Goal: Transaction & Acquisition: Purchase product/service

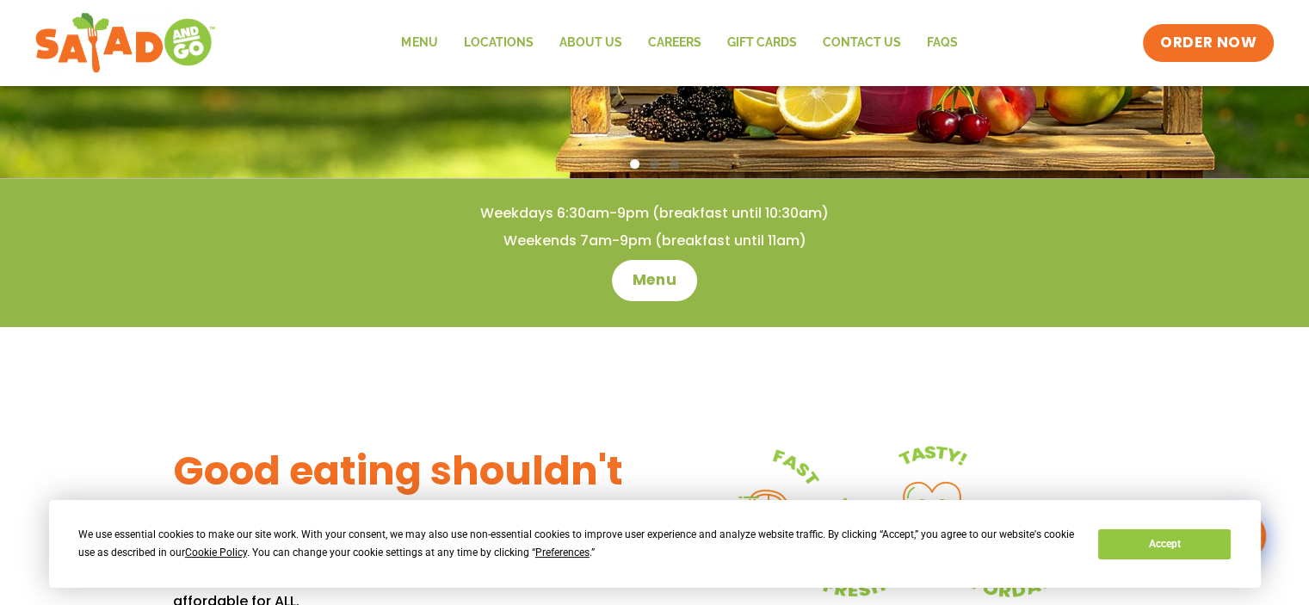
scroll to position [344, 0]
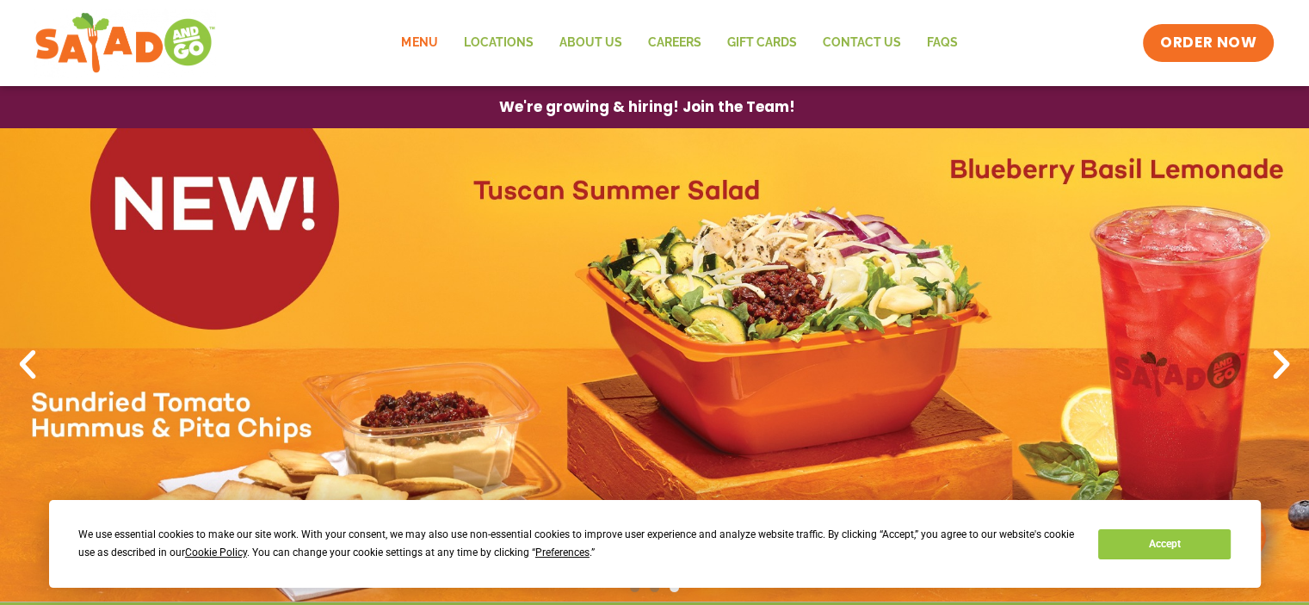
click at [429, 45] on link "Menu" at bounding box center [419, 43] width 62 height 40
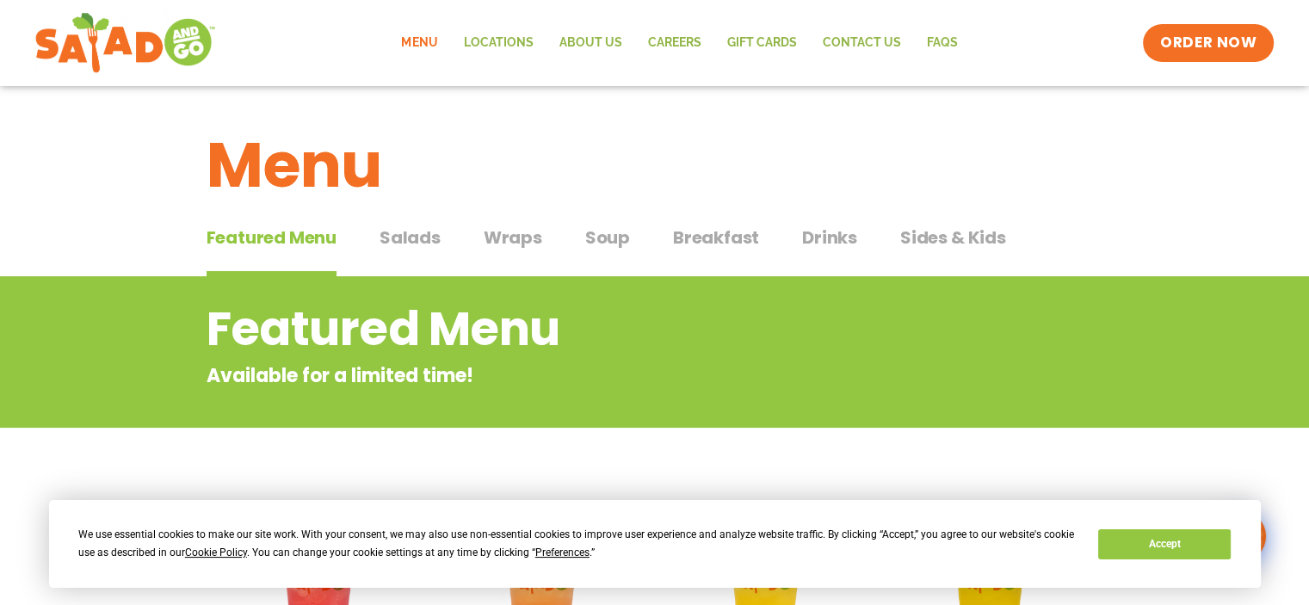
click at [423, 237] on span "Salads" at bounding box center [409, 238] width 61 height 26
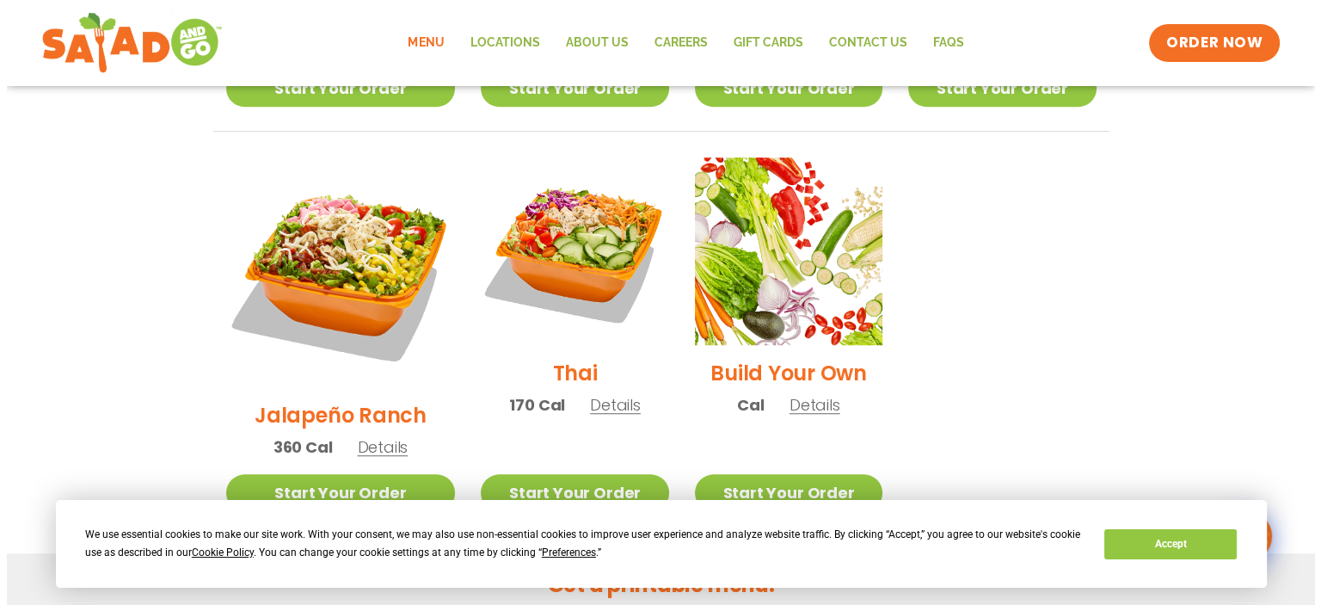
scroll to position [1290, 0]
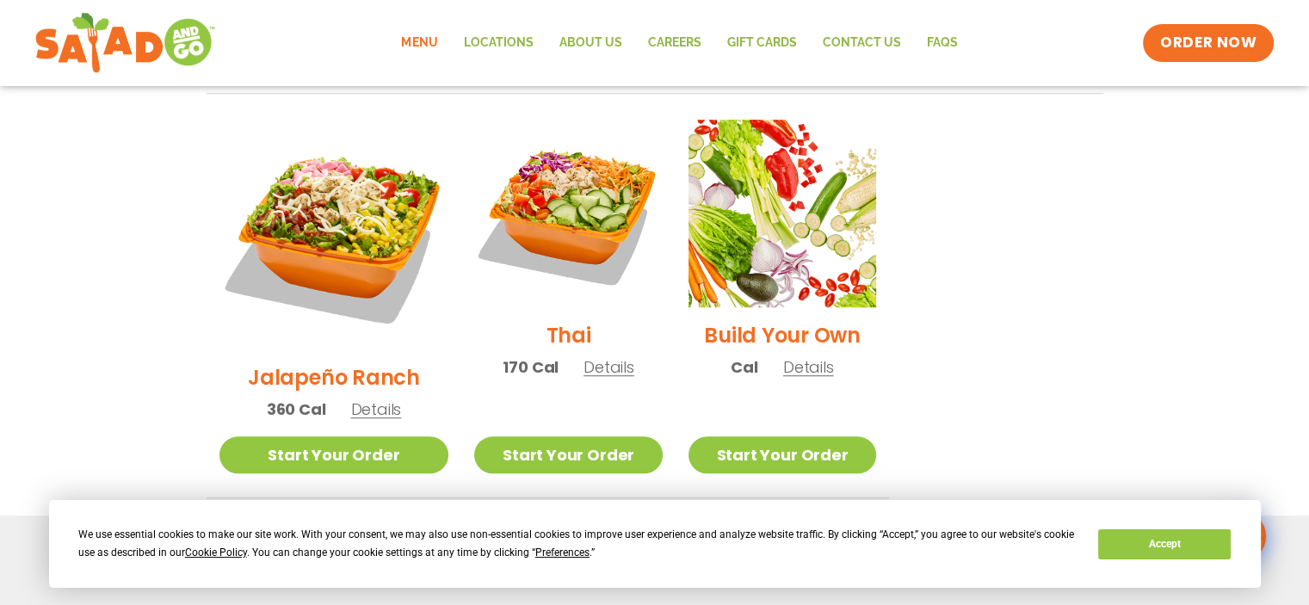
click at [350, 398] on span "Details" at bounding box center [375, 409] width 51 height 22
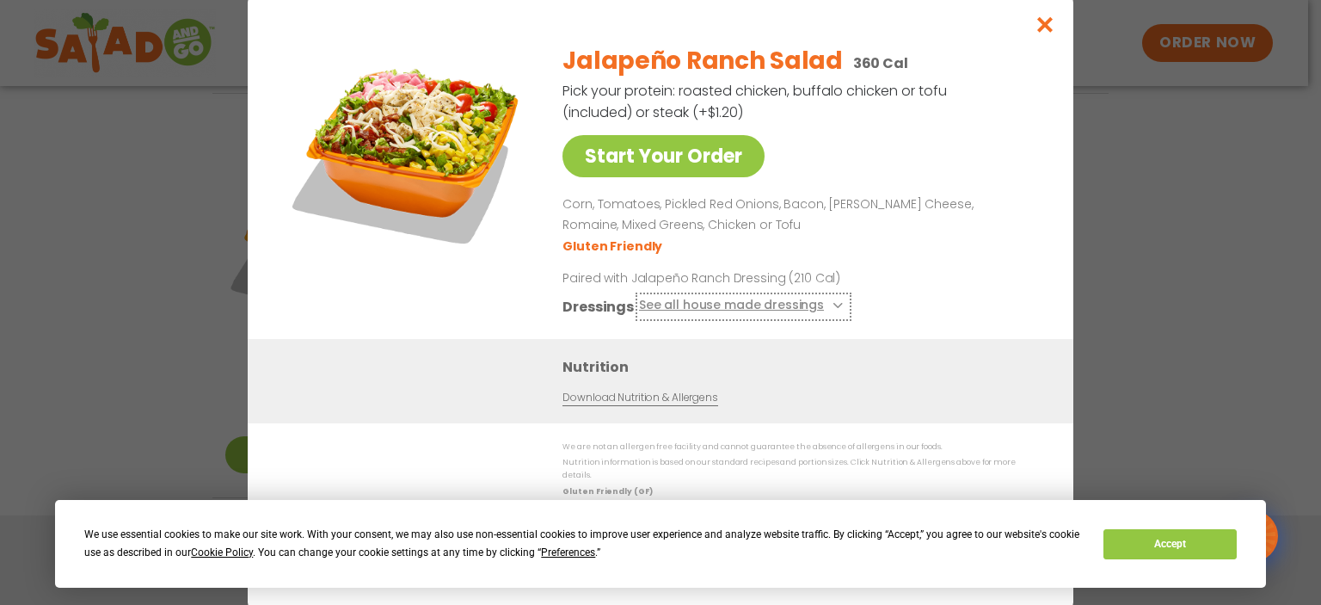
click at [835, 309] on icon at bounding box center [836, 305] width 7 height 7
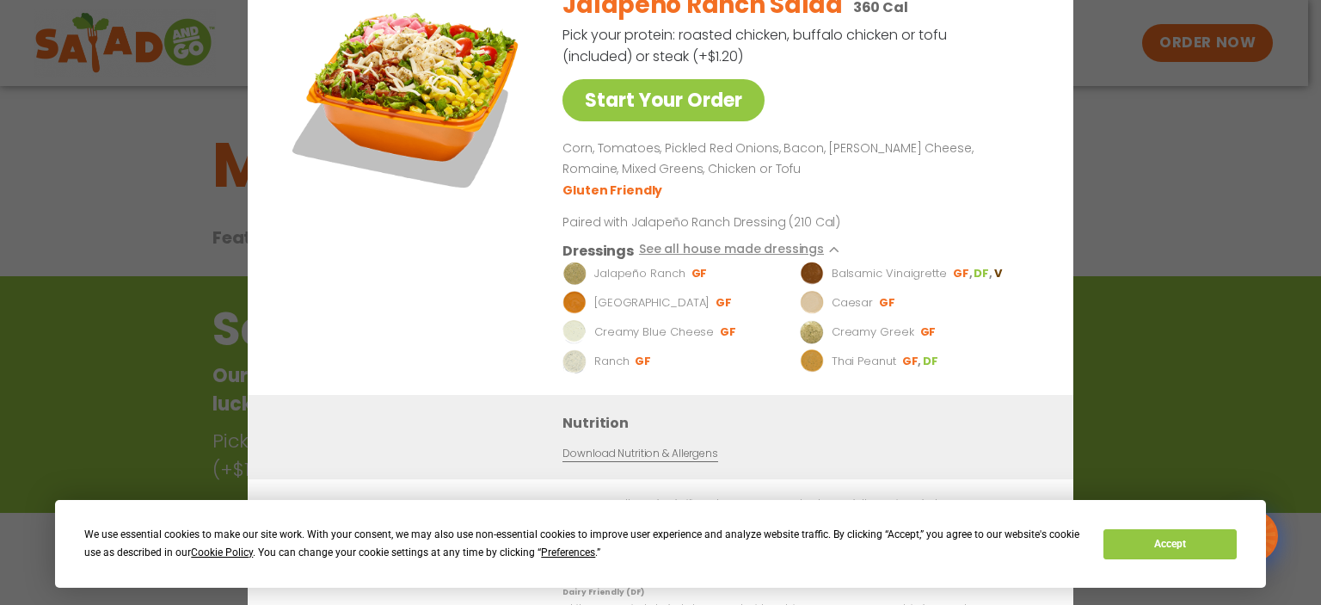
click at [74, 151] on div "Start Your Order Jalapeño Ranch Salad 360 Cal Pick your protein: roasted chicke…" at bounding box center [660, 302] width 1321 height 605
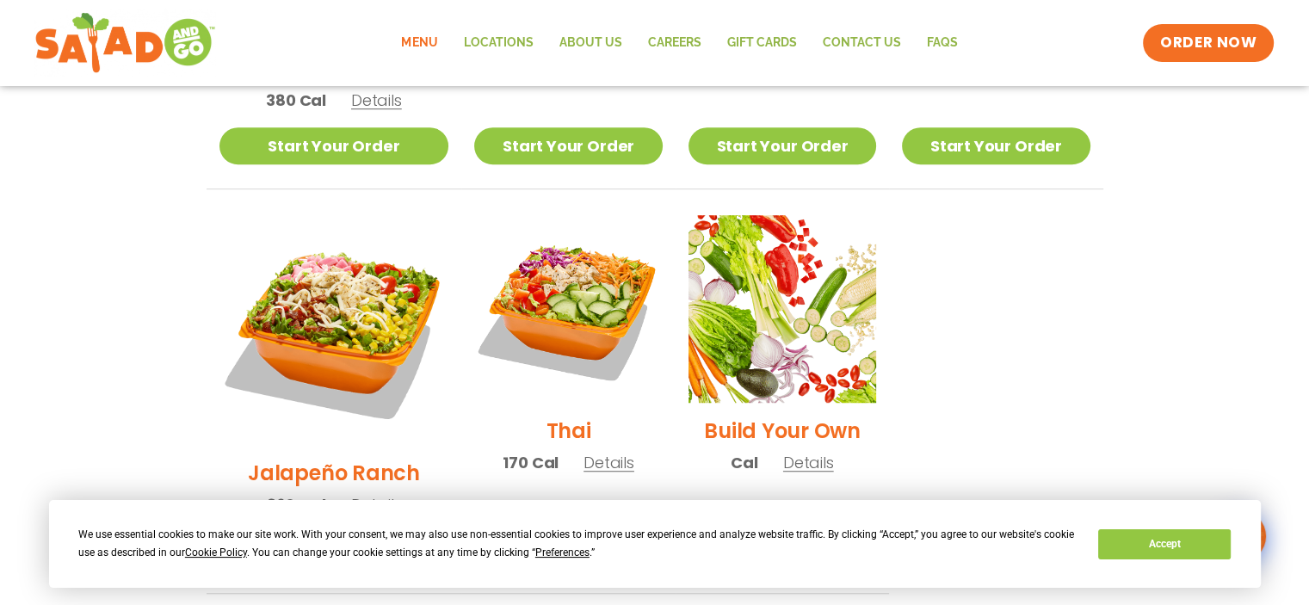
scroll to position [1222, 0]
